Goal: Use online tool/utility: Utilize a website feature to perform a specific function

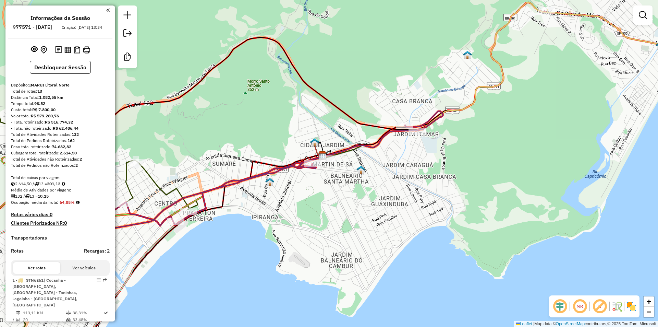
scroll to position [410, 0]
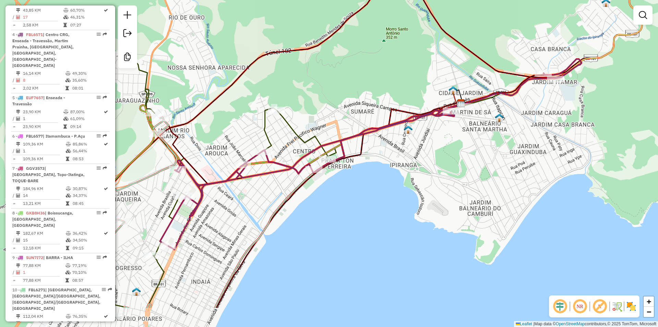
drag, startPoint x: 330, startPoint y: 219, endPoint x: 581, endPoint y: 88, distance: 283.8
click at [503, 138] on div "Janela de atendimento Grade de atendimento Capacidade Transportadoras Veículos …" at bounding box center [329, 163] width 658 height 327
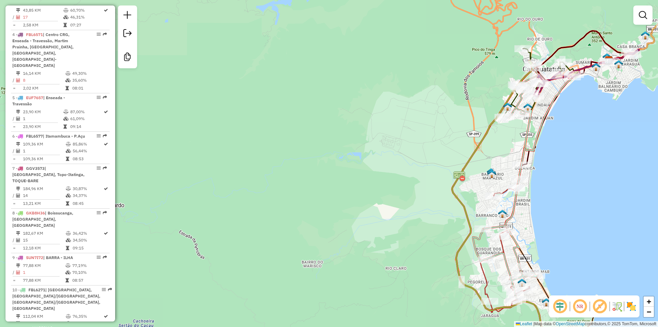
drag, startPoint x: 389, startPoint y: 203, endPoint x: 384, endPoint y: 200, distance: 5.7
click at [452, 200] on icon at bounding box center [530, 209] width 157 height 299
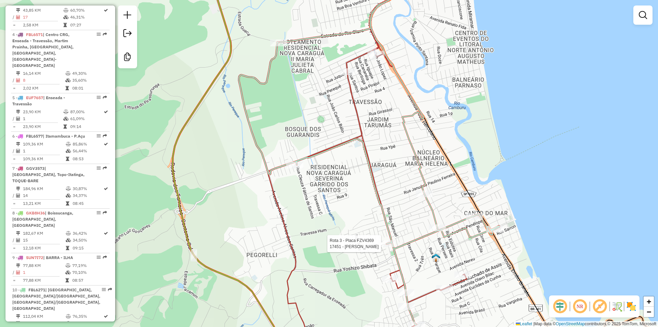
select select "**********"
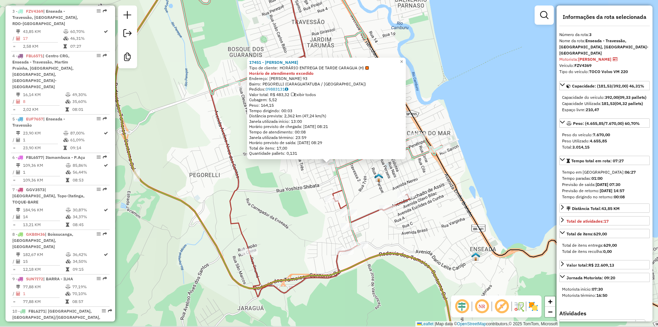
scroll to position [372, 0]
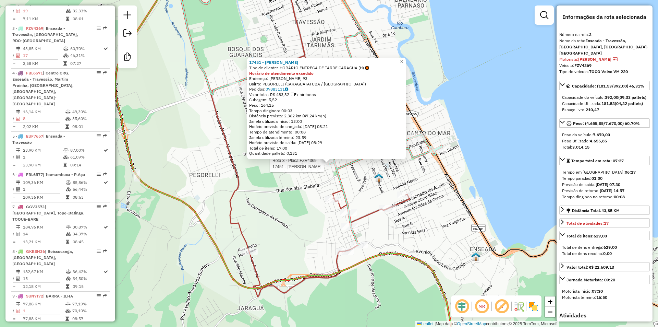
click at [423, 243] on div "Rota 3 - Placa FZV4369 17451 - [PERSON_NAME] 17451 - [PERSON_NAME] Tipo de clie…" at bounding box center [329, 163] width 658 height 327
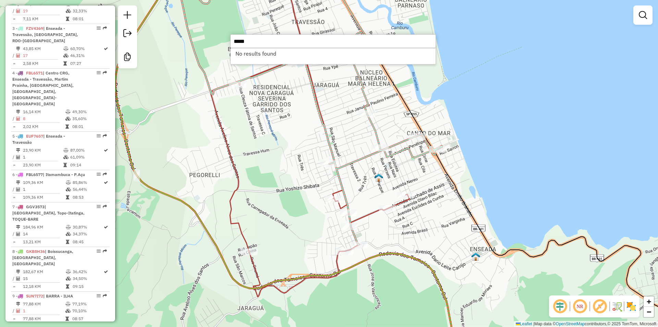
type input "*****"
click at [285, 136] on div "Janela de atendimento Grade de atendimento Capacidade Transportadoras Veículos …" at bounding box center [329, 163] width 658 height 327
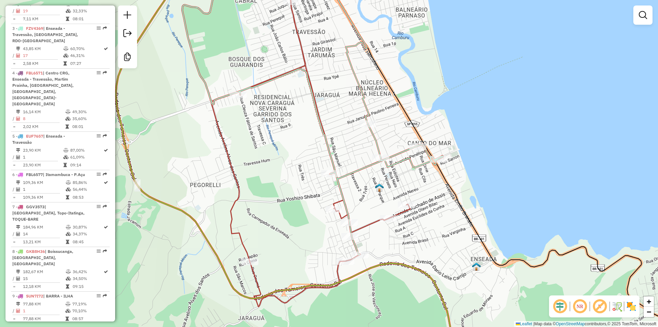
drag, startPoint x: 293, startPoint y: 205, endPoint x: 302, endPoint y: 224, distance: 21.3
click at [302, 224] on div "Janela de atendimento Grade de atendimento Capacidade Transportadoras Veículos …" at bounding box center [329, 163] width 658 height 327
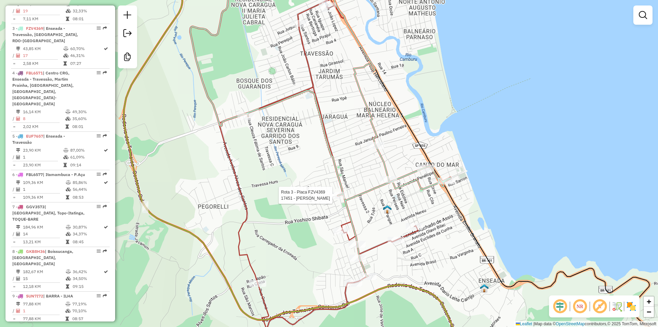
select select "**********"
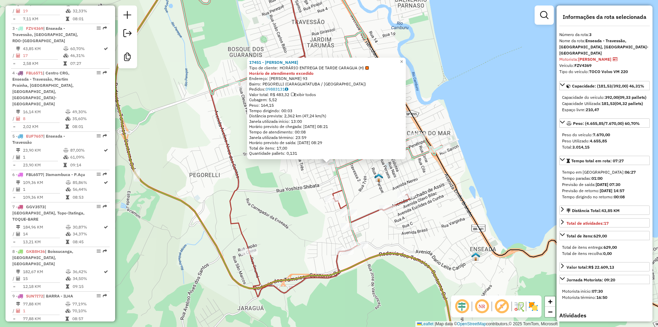
click at [280, 218] on div "17451 - [PERSON_NAME] Tipo de cliente: HORÁRIO ENTREGA DE TARDE CARAGUA (H) Hor…" at bounding box center [329, 163] width 658 height 327
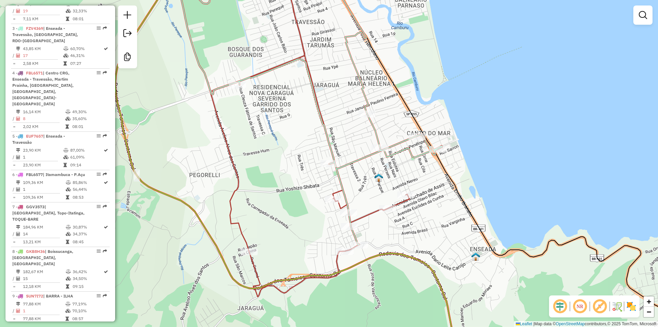
drag, startPoint x: 478, startPoint y: 217, endPoint x: 478, endPoint y: 208, distance: 9.3
click at [478, 208] on div "Janela de atendimento Grade de atendimento Capacidade Transportadoras Veículos …" at bounding box center [329, 163] width 658 height 327
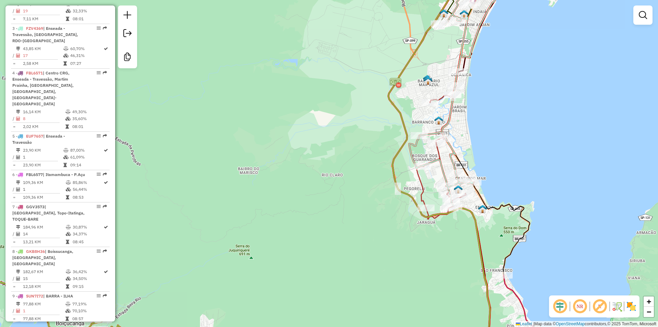
drag, startPoint x: 335, startPoint y: 192, endPoint x: 531, endPoint y: 102, distance: 215.7
click at [426, 132] on div "Janela de atendimento Grade de atendimento Capacidade Transportadoras Veículos …" at bounding box center [329, 163] width 658 height 327
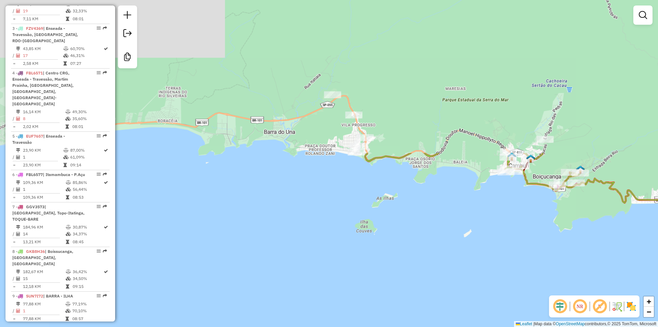
drag, startPoint x: 407, startPoint y: 227, endPoint x: 407, endPoint y: 288, distance: 61.7
click at [407, 288] on div "Janela de atendimento Grade de atendimento Capacidade Transportadoras Veículos …" at bounding box center [329, 163] width 658 height 327
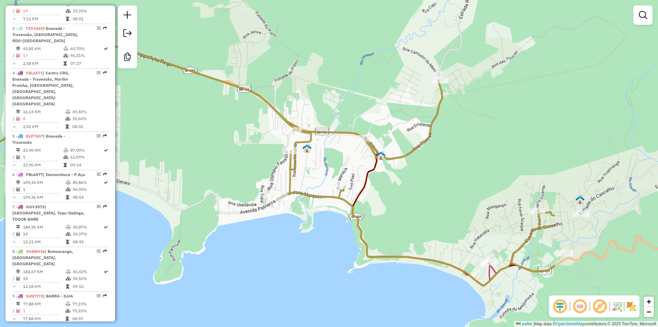
drag, startPoint x: 587, startPoint y: 248, endPoint x: 428, endPoint y: 231, distance: 160.0
click at [428, 231] on div "Janela de atendimento Grade de atendimento Capacidade Transportadoras Veículos …" at bounding box center [329, 163] width 658 height 327
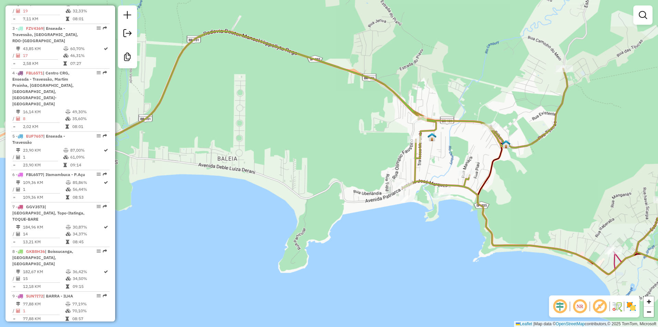
drag, startPoint x: 565, startPoint y: 173, endPoint x: 642, endPoint y: 158, distance: 78.2
click at [642, 158] on div "Janela de atendimento Grade de atendimento Capacidade Transportadoras Veículos …" at bounding box center [329, 163] width 658 height 327
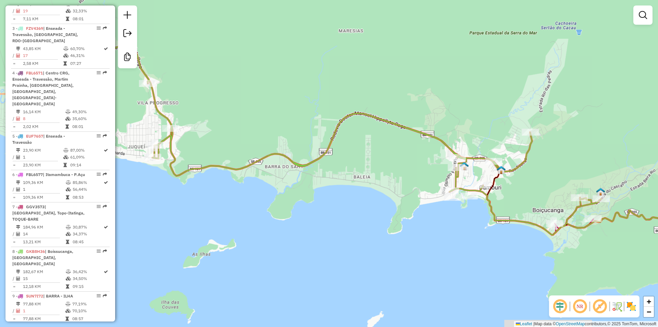
drag, startPoint x: 474, startPoint y: 226, endPoint x: 404, endPoint y: 225, distance: 70.0
click at [404, 225] on div "Janela de atendimento Grade de atendimento Capacidade Transportadoras Veículos …" at bounding box center [329, 163] width 658 height 327
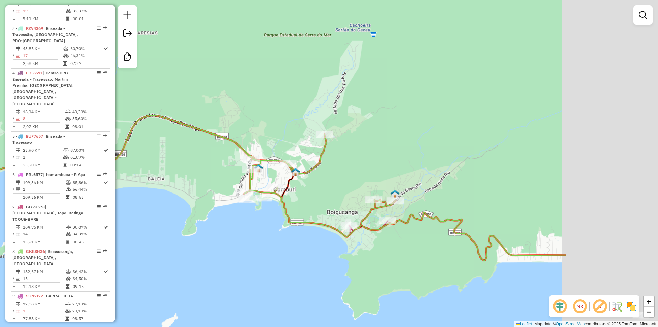
drag, startPoint x: 600, startPoint y: 230, endPoint x: 445, endPoint y: 232, distance: 155.0
click at [445, 232] on div "Janela de atendimento Grade de atendimento Capacidade Transportadoras Veículos …" at bounding box center [329, 163] width 658 height 327
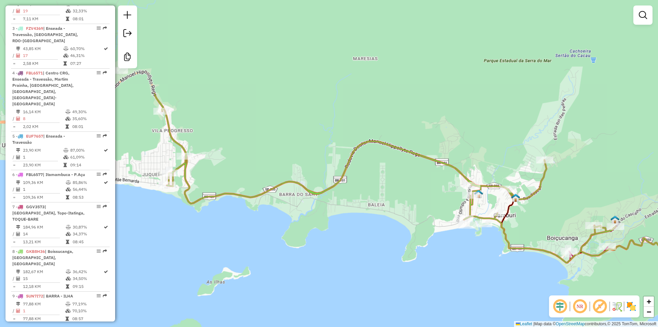
drag, startPoint x: 343, startPoint y: 185, endPoint x: 548, endPoint y: 209, distance: 206.7
click at [548, 209] on div "Janela de atendimento Grade de atendimento Capacidade Transportadoras Veículos …" at bounding box center [329, 163] width 658 height 327
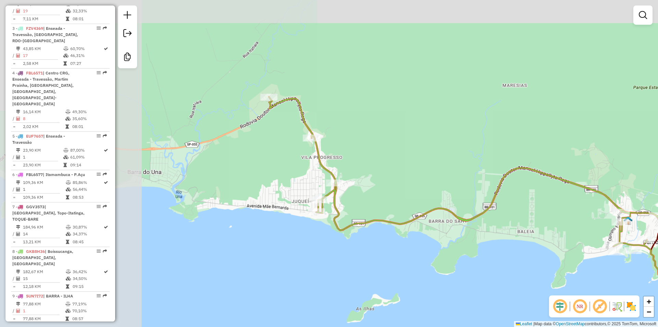
drag, startPoint x: 332, startPoint y: 212, endPoint x: 481, endPoint y: 237, distance: 151.6
click at [481, 237] on div "Janela de atendimento Grade de atendimento Capacidade Transportadoras Veículos …" at bounding box center [329, 163] width 658 height 327
